Goal: Browse casually

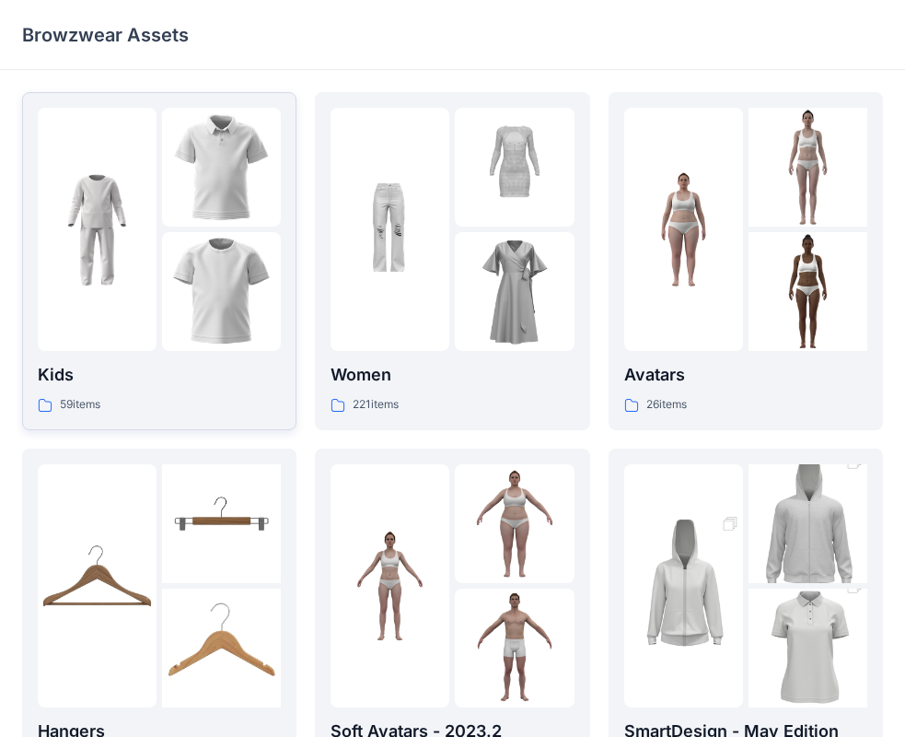
click at [176, 244] on div at bounding box center [221, 291] width 119 height 119
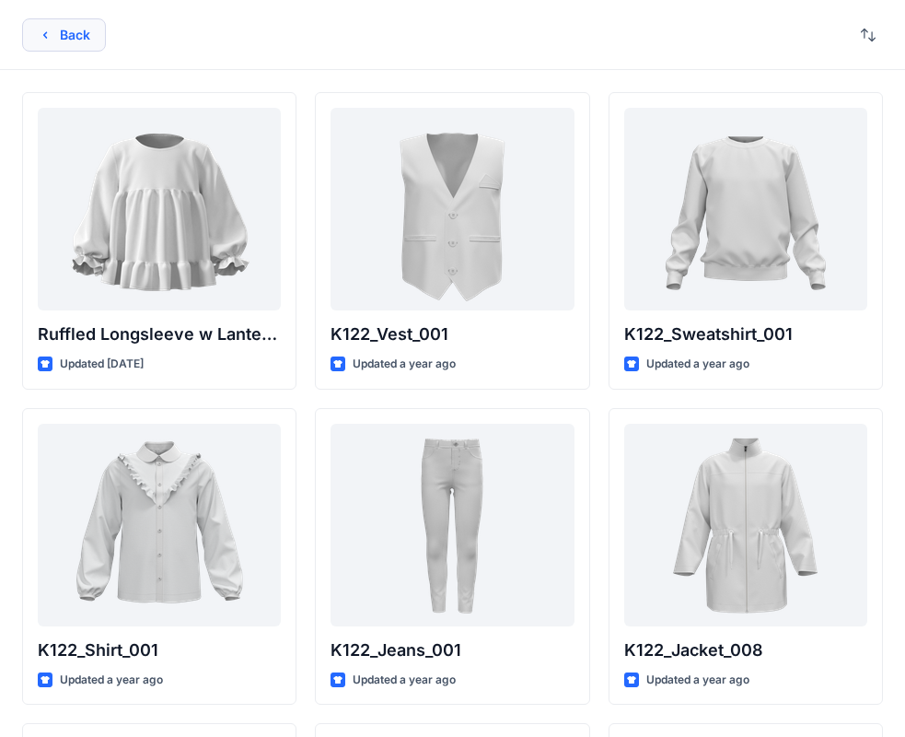
click at [47, 32] on icon "button" at bounding box center [45, 34] width 4 height 6
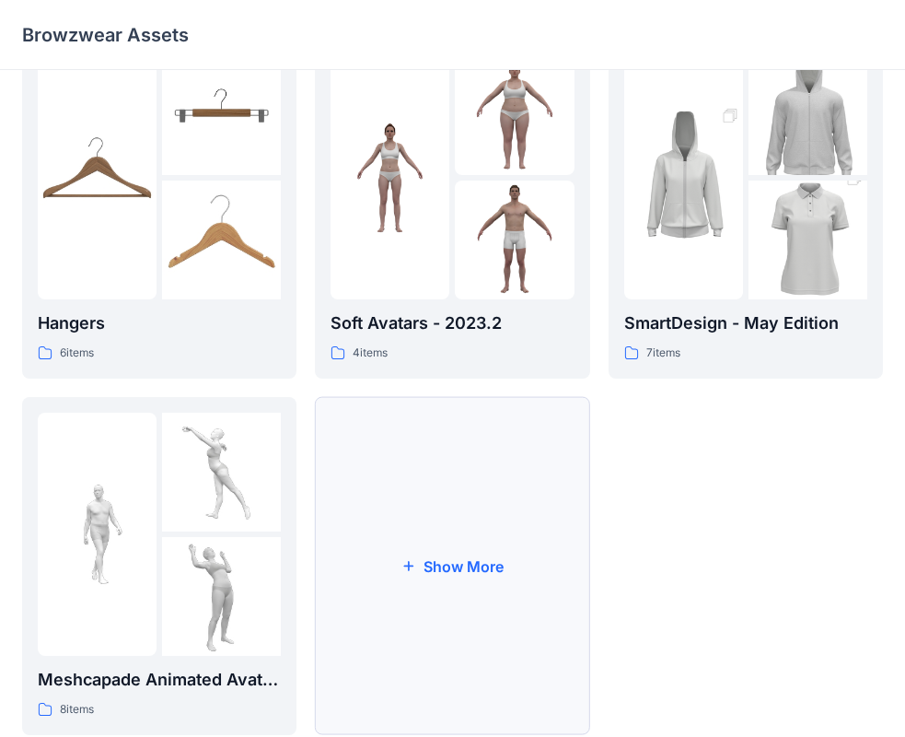
scroll to position [458, 0]
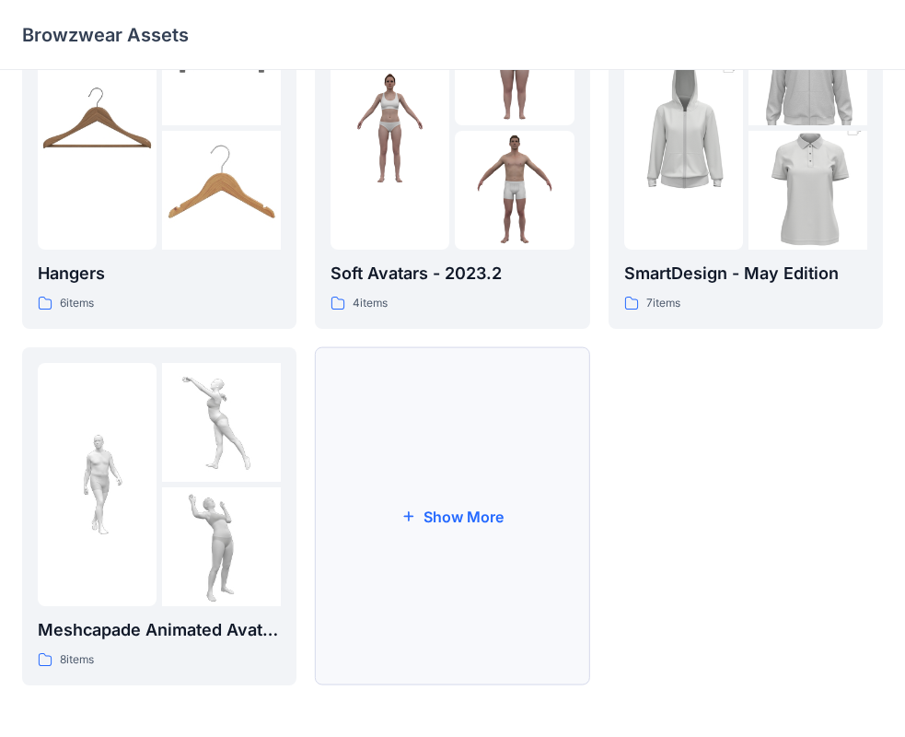
click at [496, 531] on button "Show More" at bounding box center [452, 516] width 274 height 338
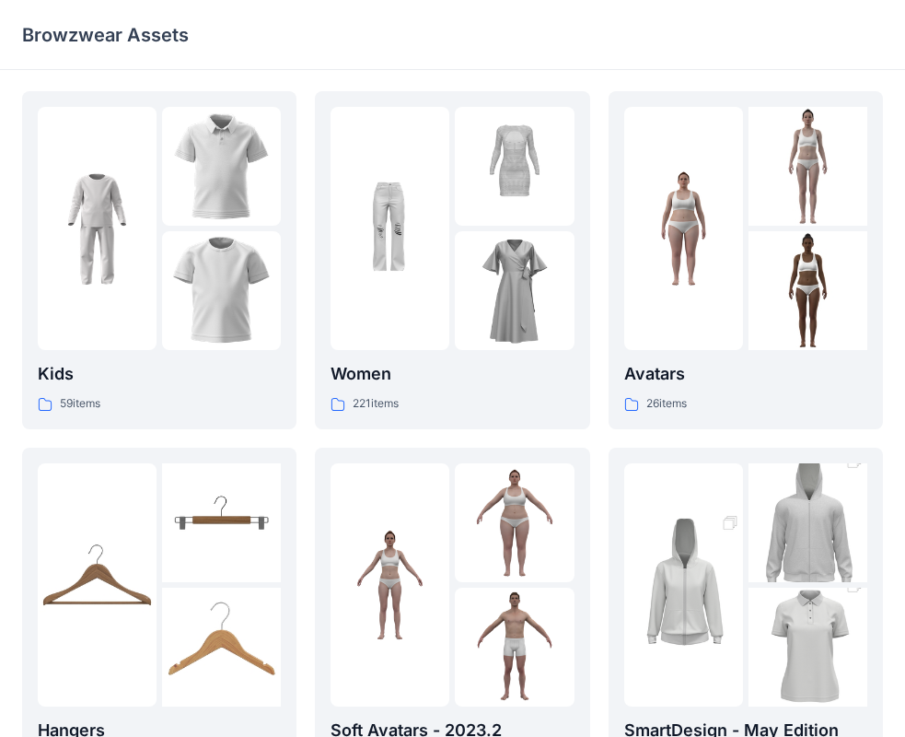
scroll to position [0, 0]
click at [213, 214] on img at bounding box center [221, 167] width 119 height 119
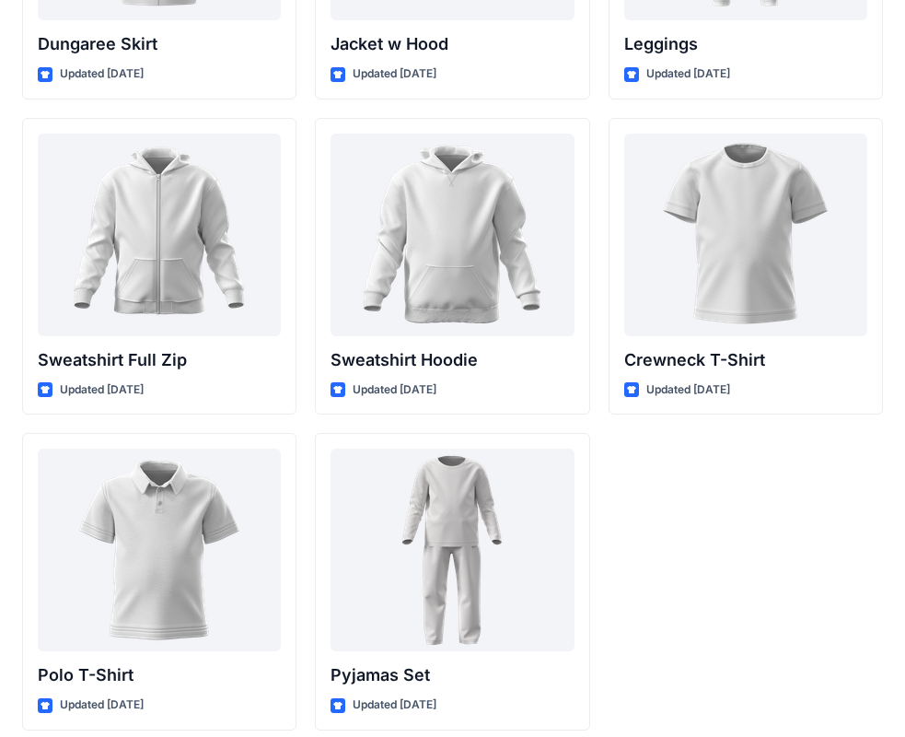
scroll to position [5669, 0]
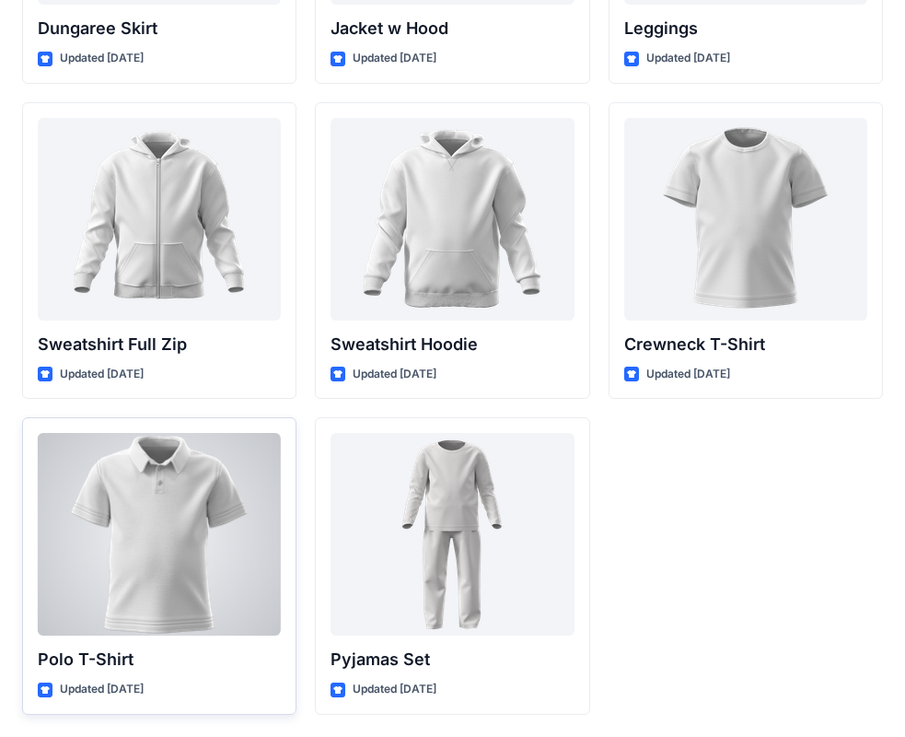
click at [173, 522] on div at bounding box center [159, 534] width 243 height 203
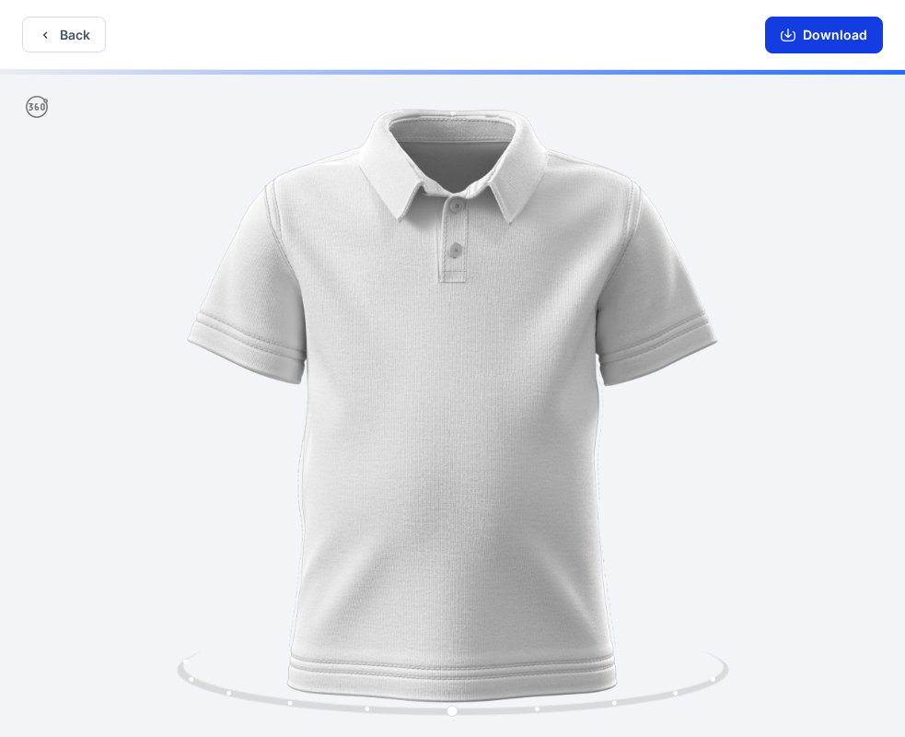
click at [840, 33] on button "Download" at bounding box center [824, 35] width 118 height 37
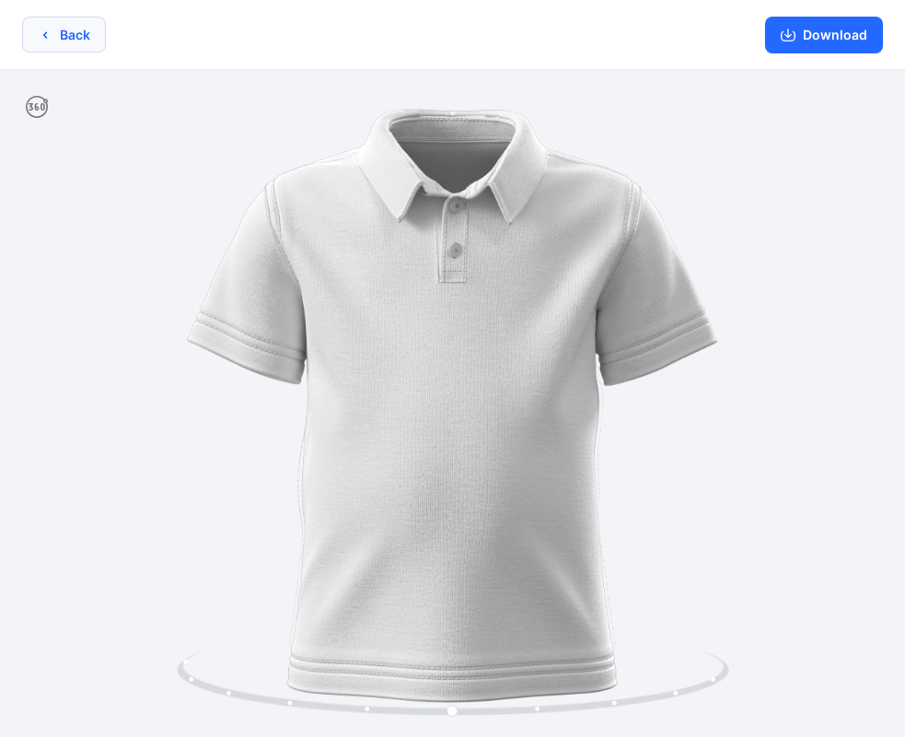
click at [63, 26] on button "Back" at bounding box center [64, 35] width 84 height 36
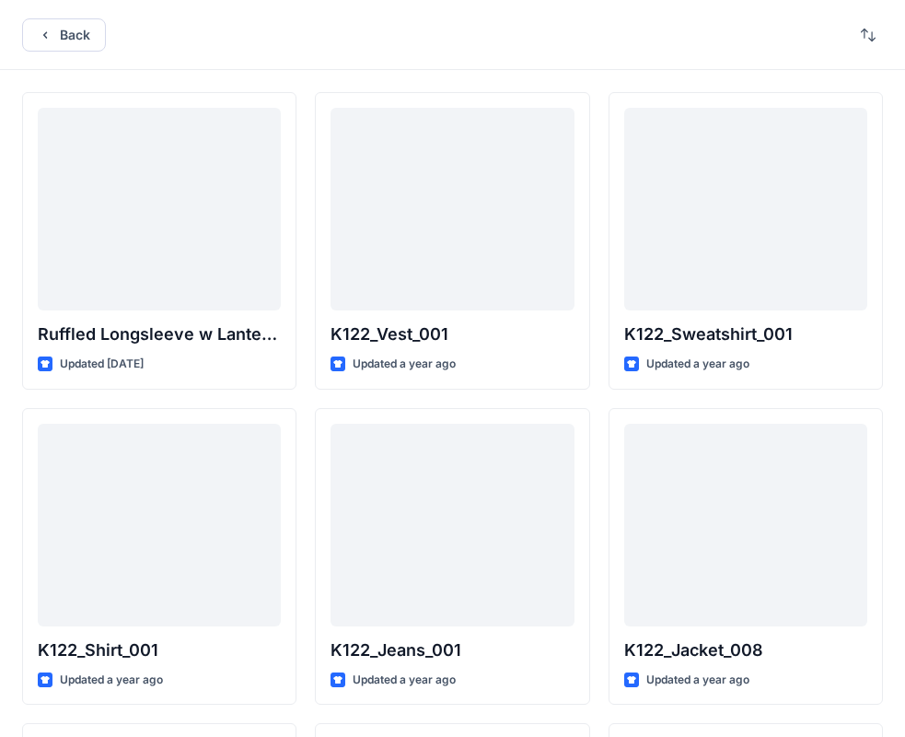
scroll to position [5669, 0]
